Goal: Information Seeking & Learning: Learn about a topic

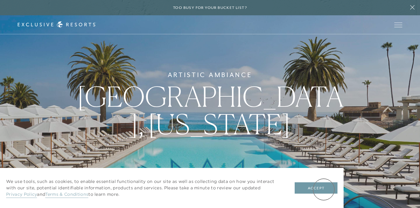
click at [324, 189] on button "Accept" at bounding box center [316, 188] width 43 height 12
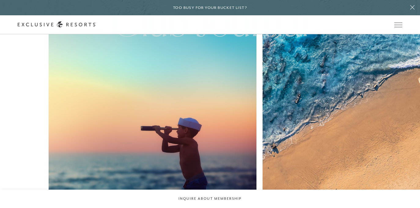
scroll to position [1409, 0]
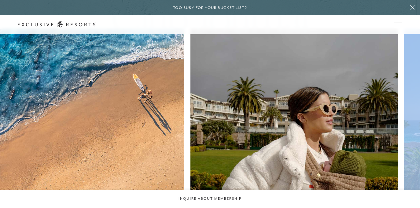
drag, startPoint x: 359, startPoint y: 139, endPoint x: 227, endPoint y: 134, distance: 132.1
click at [228, 134] on div "Travel Livin' La Vida Laguna Travel Year-Round Playground @exclusiveresorts Tra…" at bounding box center [210, 188] width 420 height 318
drag, startPoint x: 348, startPoint y: 143, endPoint x: 206, endPoint y: 144, distance: 141.8
click at [207, 144] on div "Travel Livin' La Vida Laguna Travel Year-Round Playground @exclusiveresorts Tra…" at bounding box center [210, 188] width 420 height 318
